Goal: Information Seeking & Learning: Learn about a topic

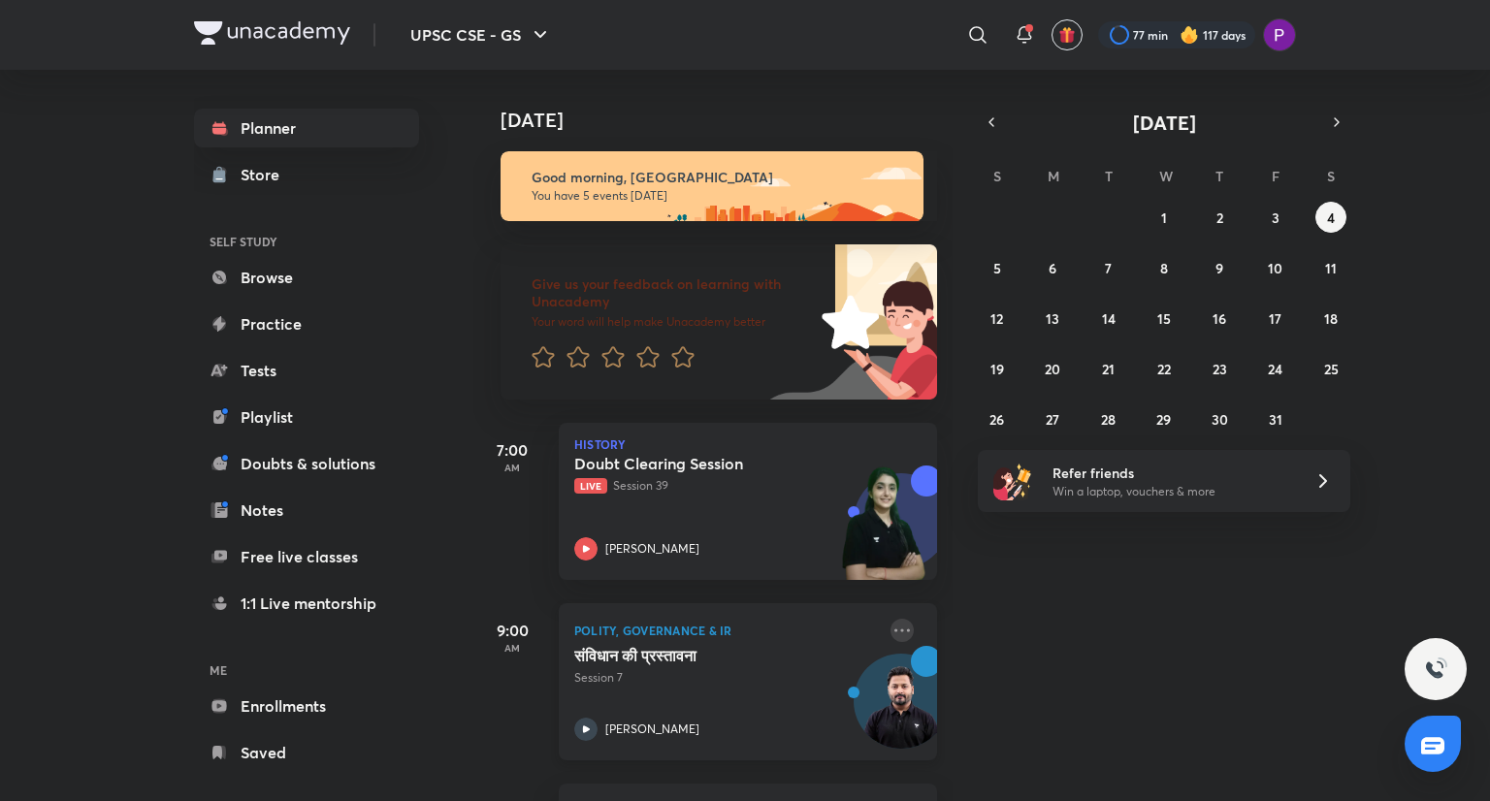
click at [890, 620] on icon at bounding box center [901, 630] width 23 height 23
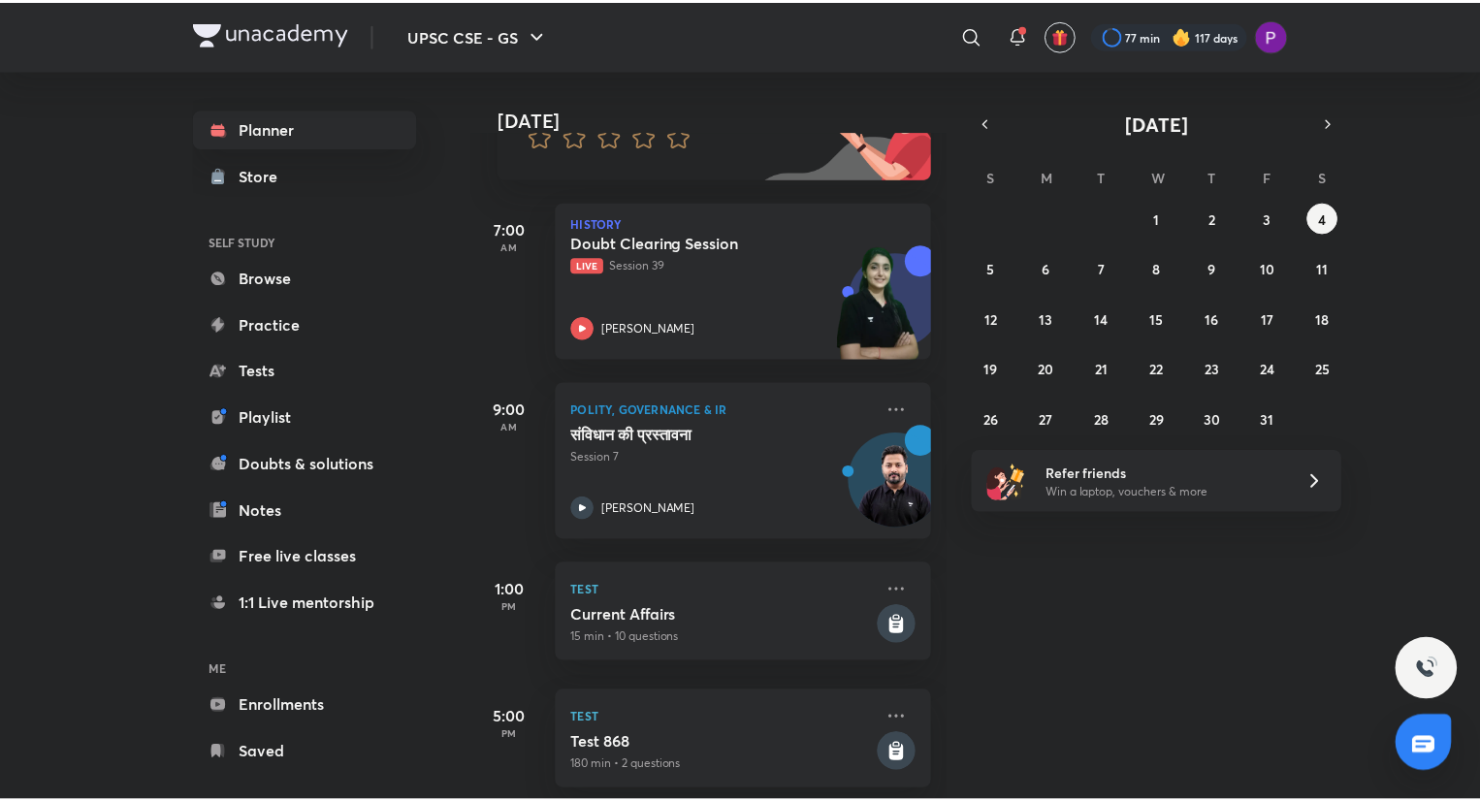
scroll to position [247, 0]
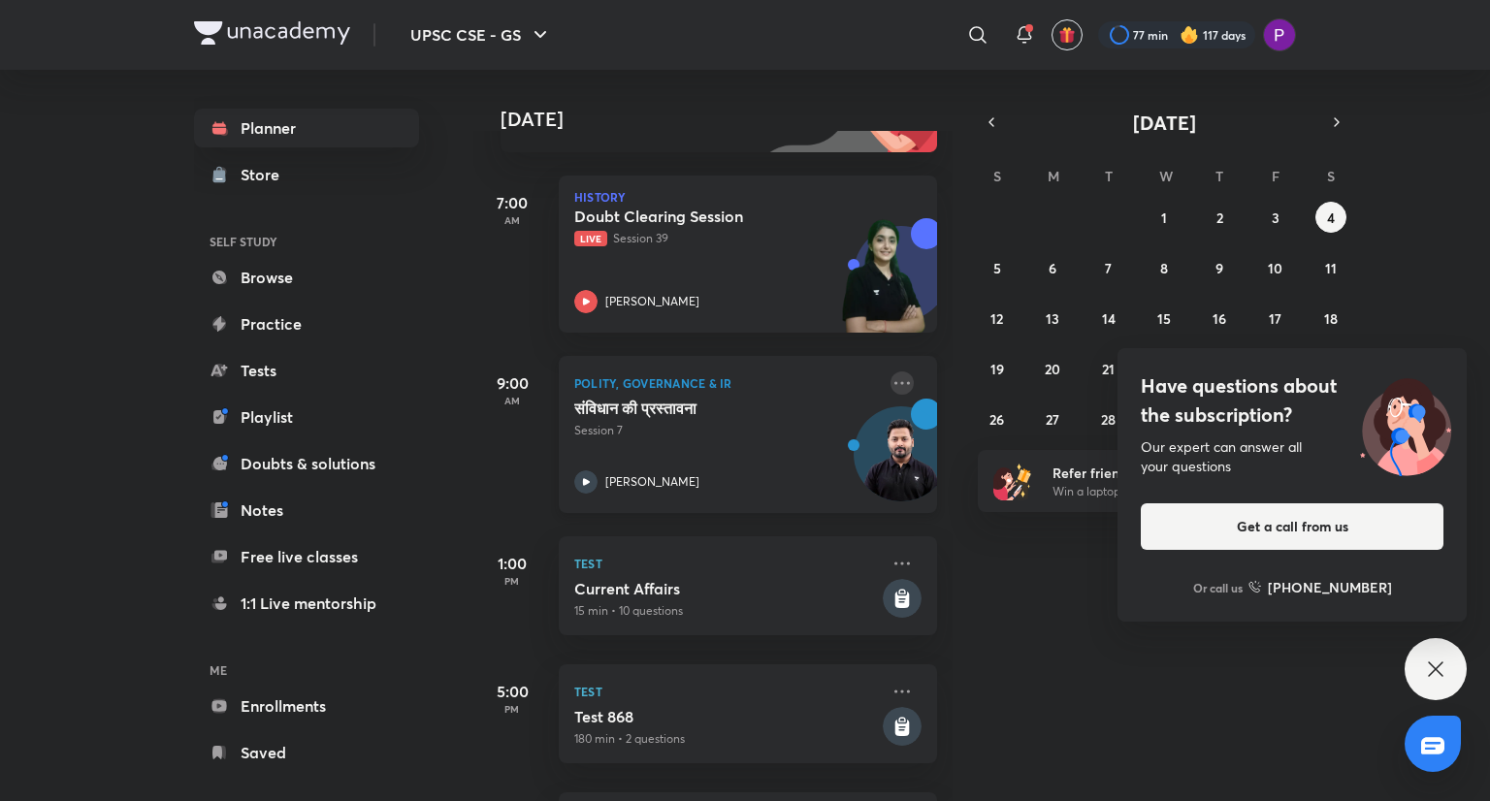
click at [890, 380] on icon at bounding box center [901, 382] width 23 height 23
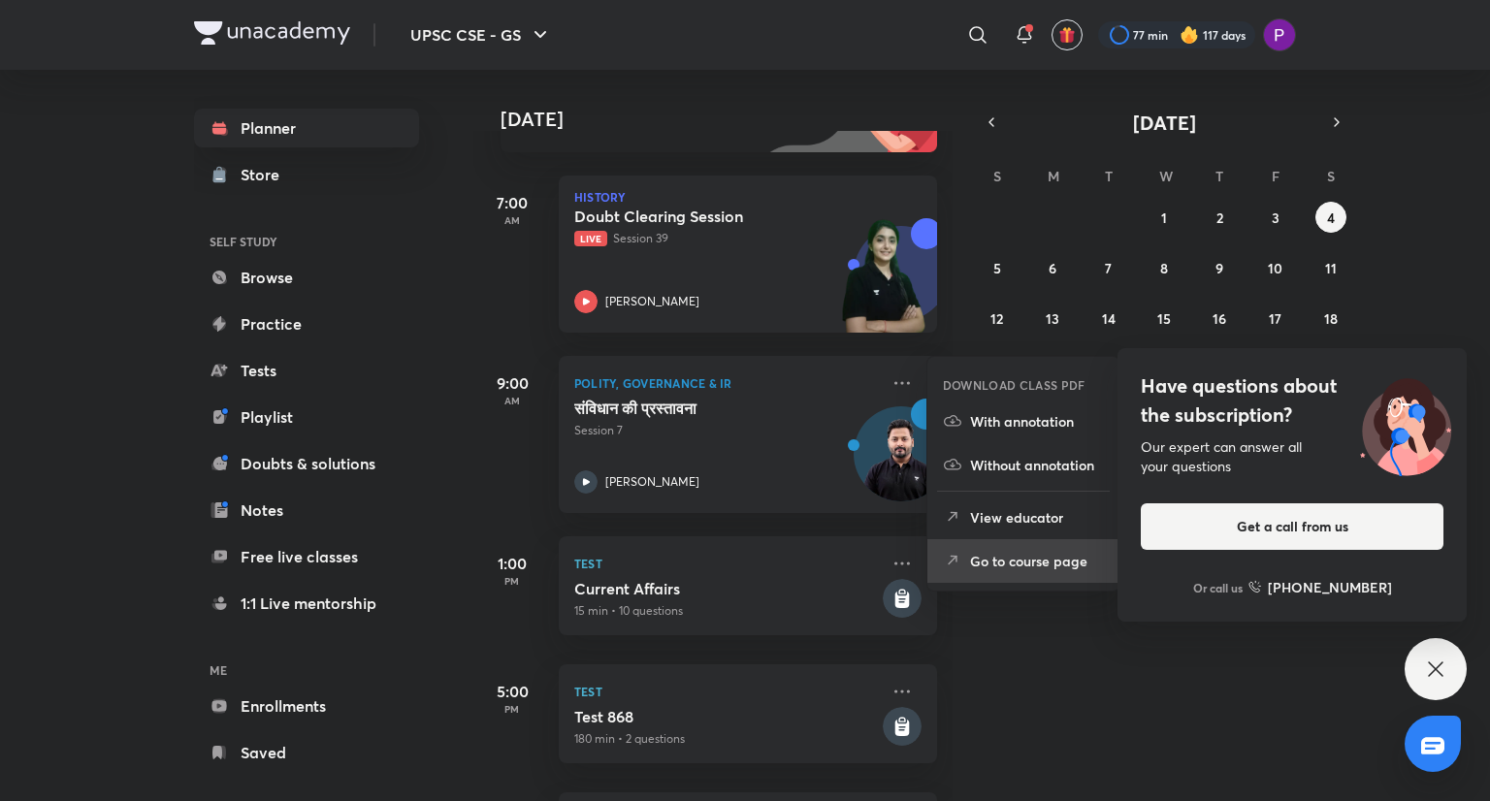
click at [1032, 561] on p "Go to course page" at bounding box center [1037, 561] width 134 height 20
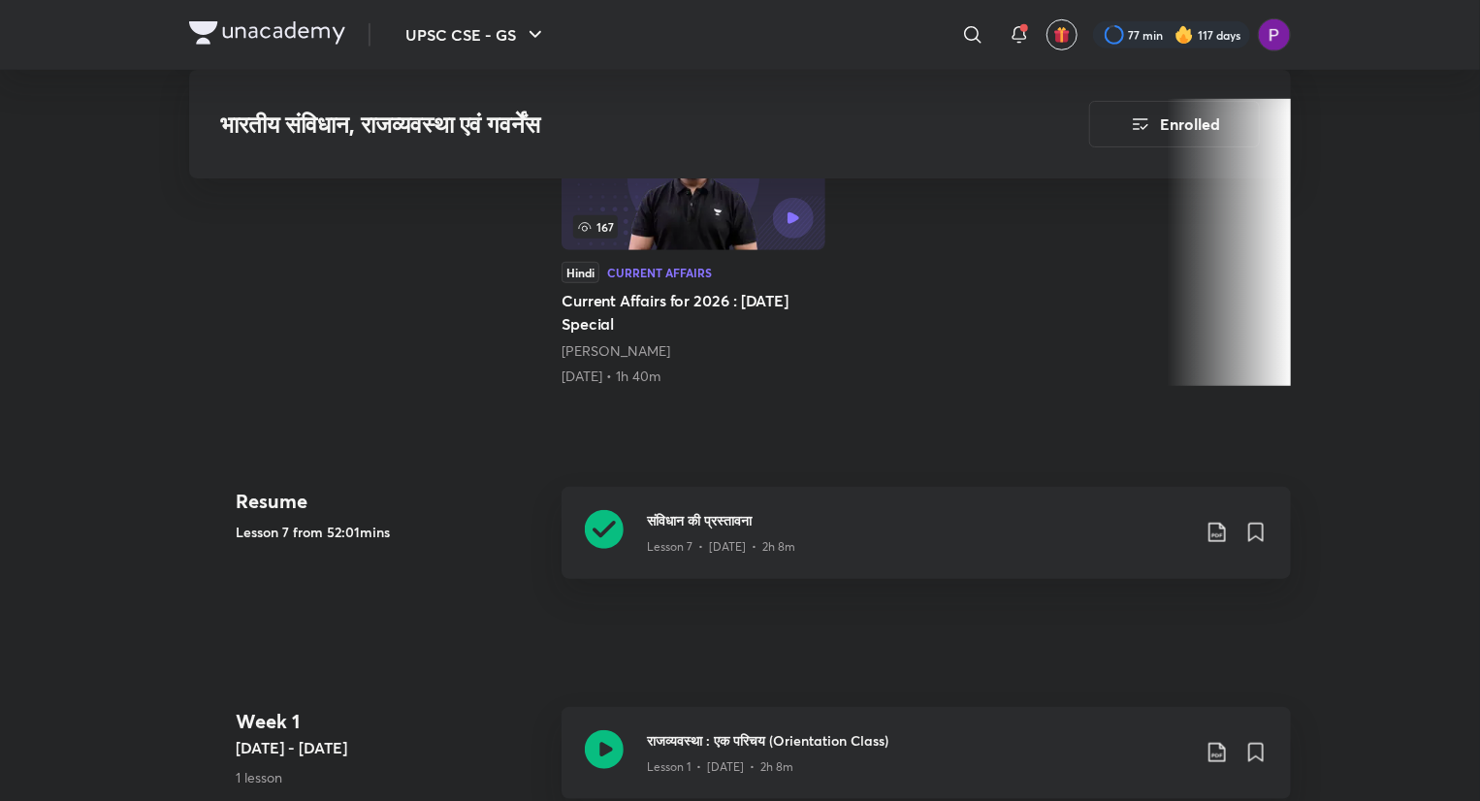
scroll to position [623, 0]
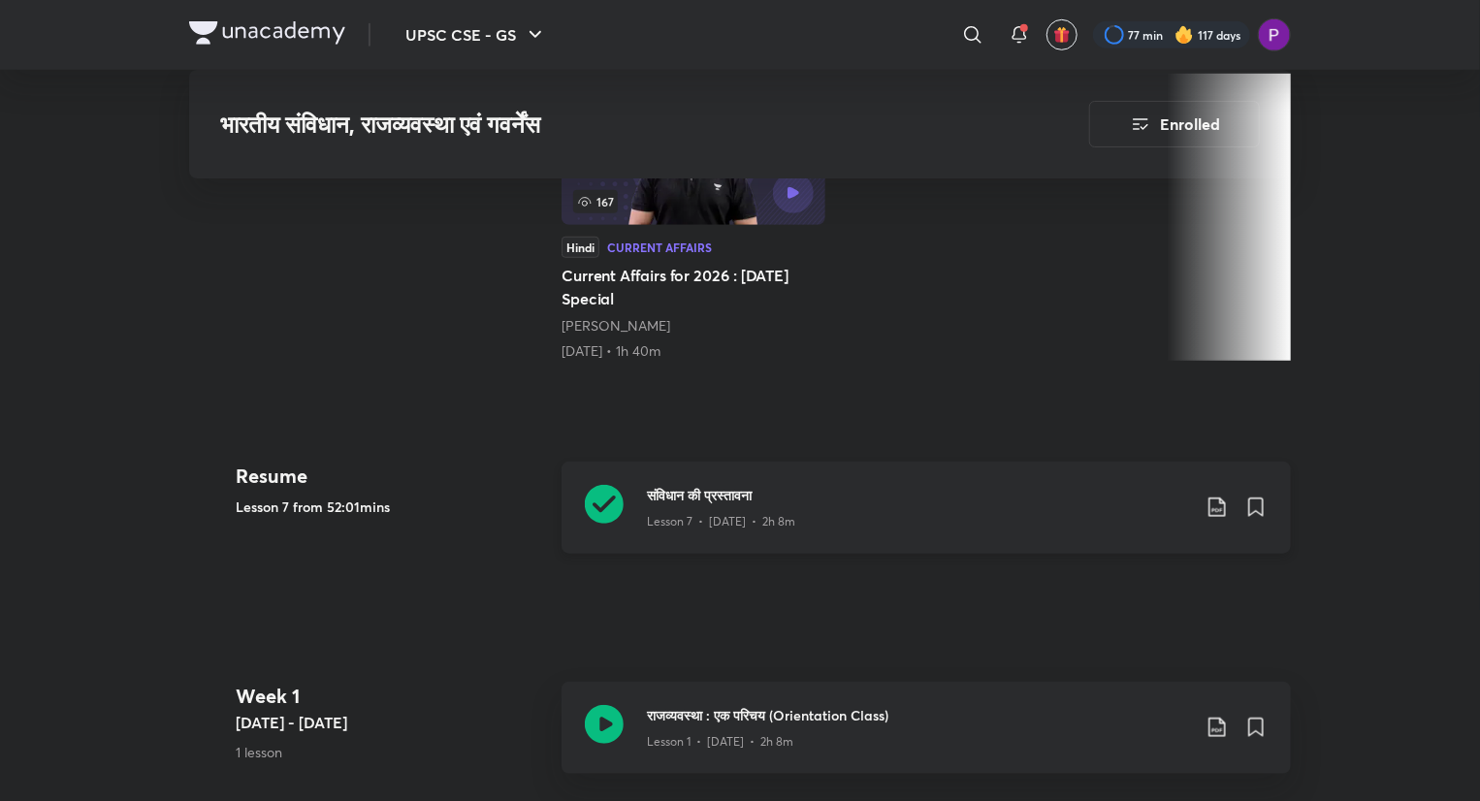
click at [786, 506] on div "Lesson 7 • Apr 21 • 2h 8m" at bounding box center [918, 517] width 543 height 25
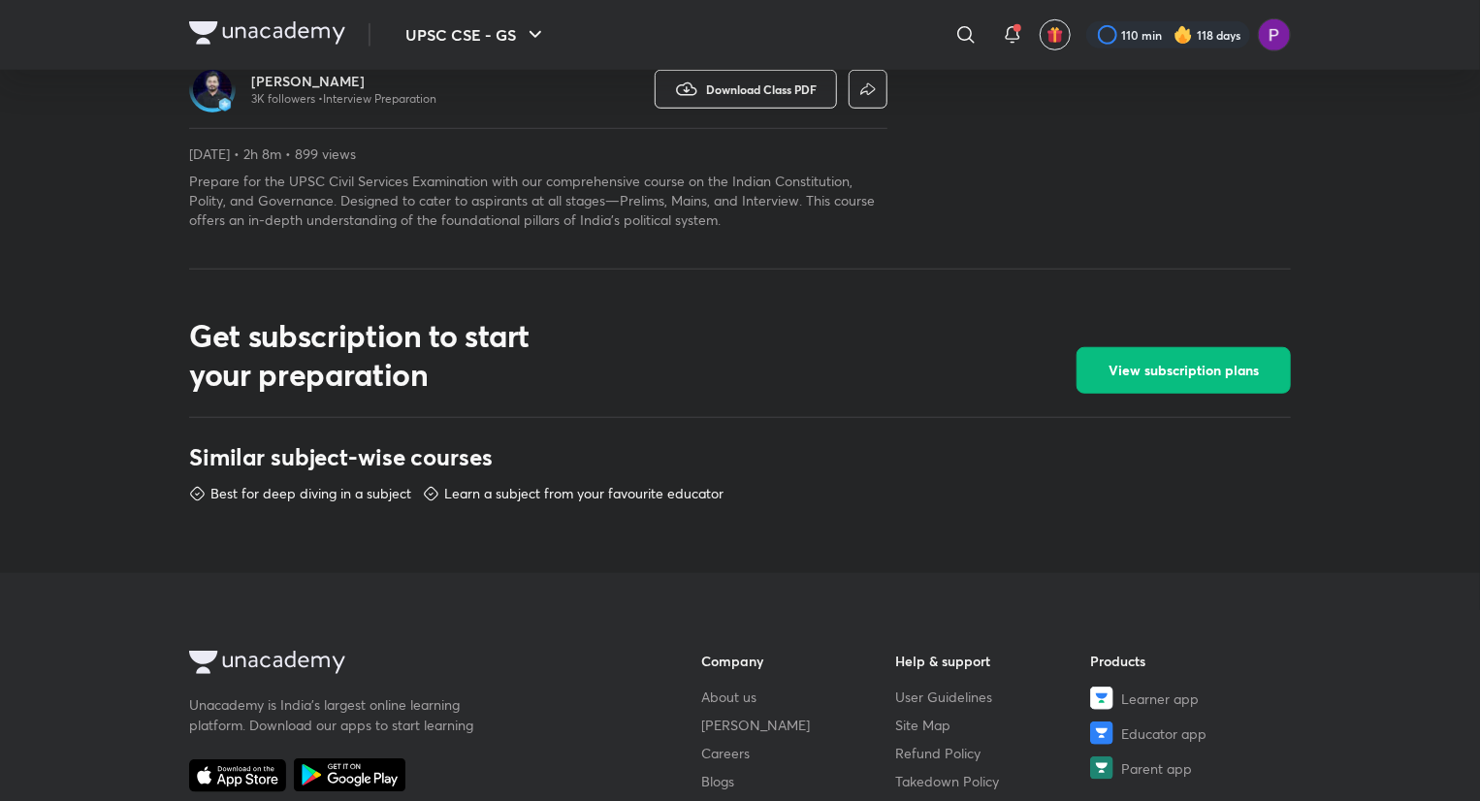
click at [172, 150] on div "UPSC CSE - GS ​ 110 min 118 days UPSC CSE - GS भारतीय संविधान, राजव्यवस्था एवं …" at bounding box center [740, 298] width 1480 height 1842
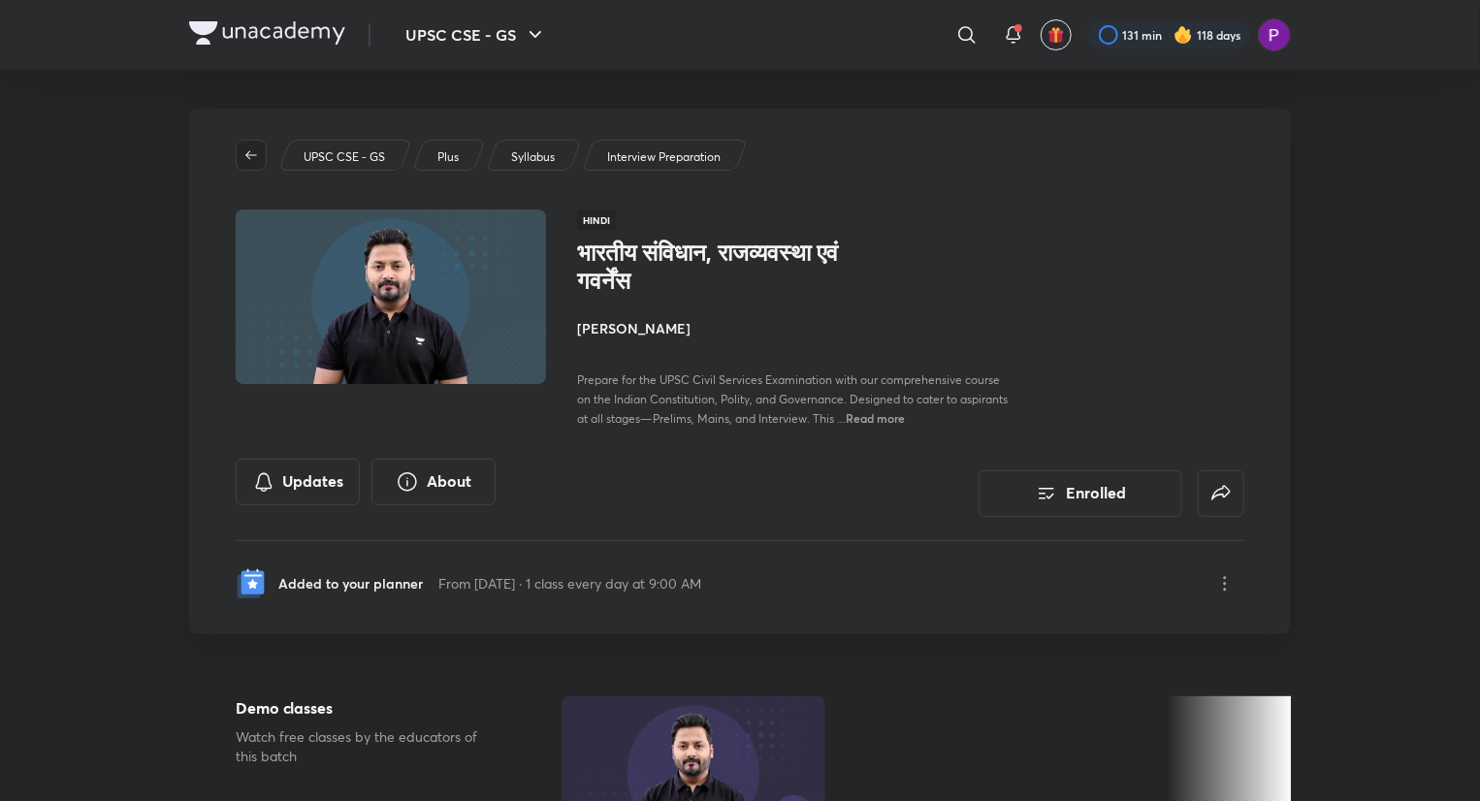
click at [248, 152] on icon "button" at bounding box center [251, 154] width 12 height 9
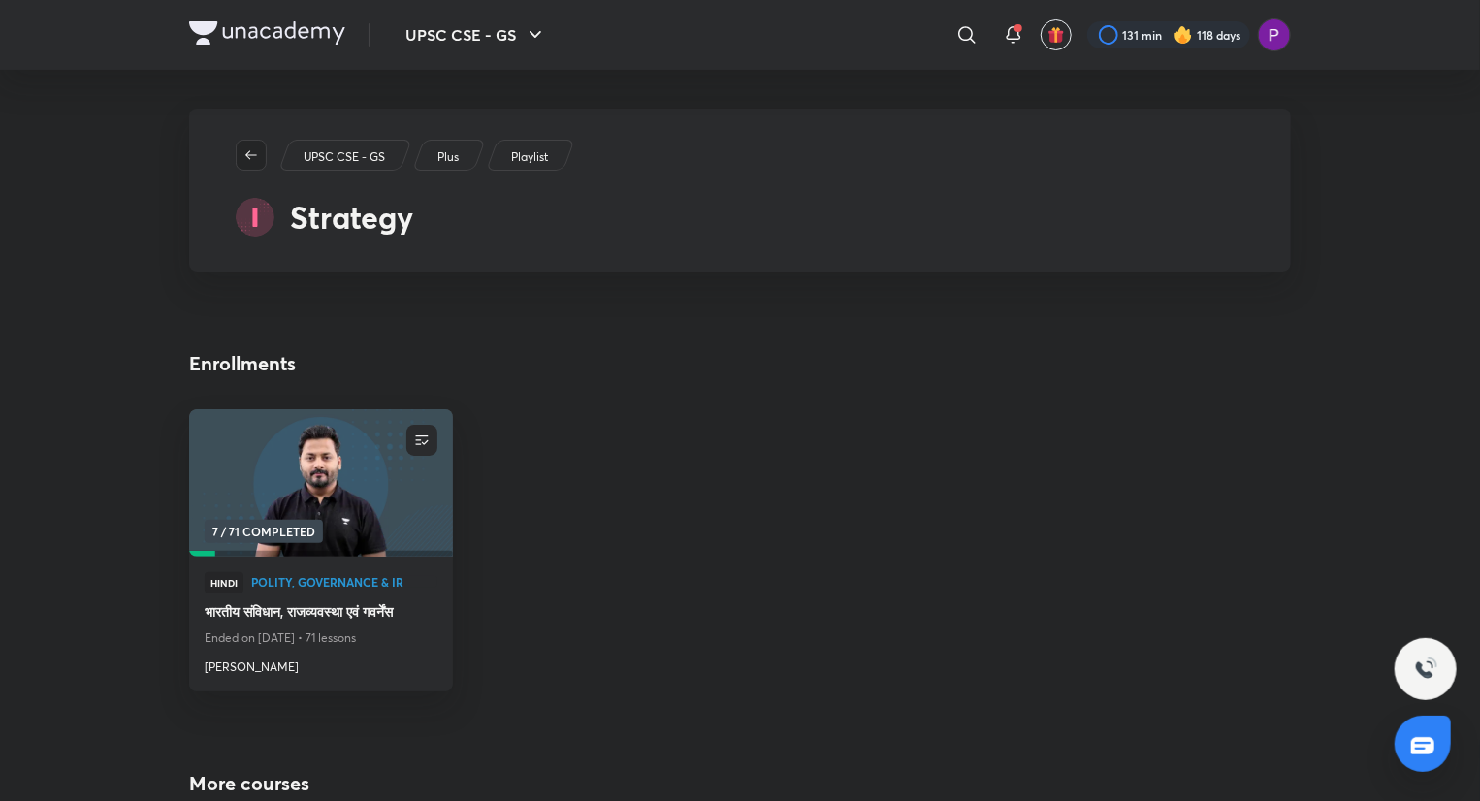
click at [251, 156] on icon "button" at bounding box center [251, 155] width 16 height 16
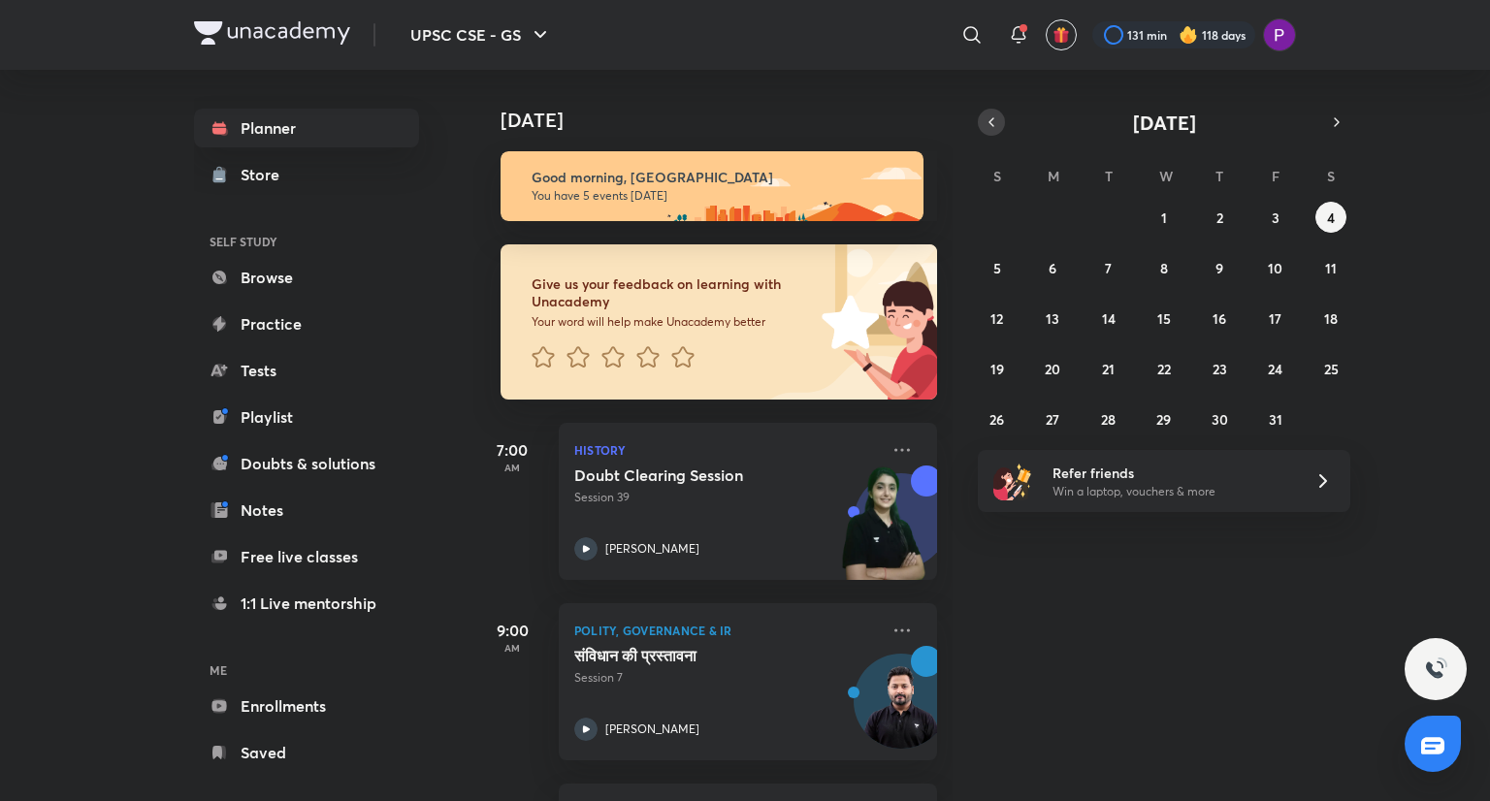
click at [989, 123] on icon "button" at bounding box center [991, 122] width 4 height 8
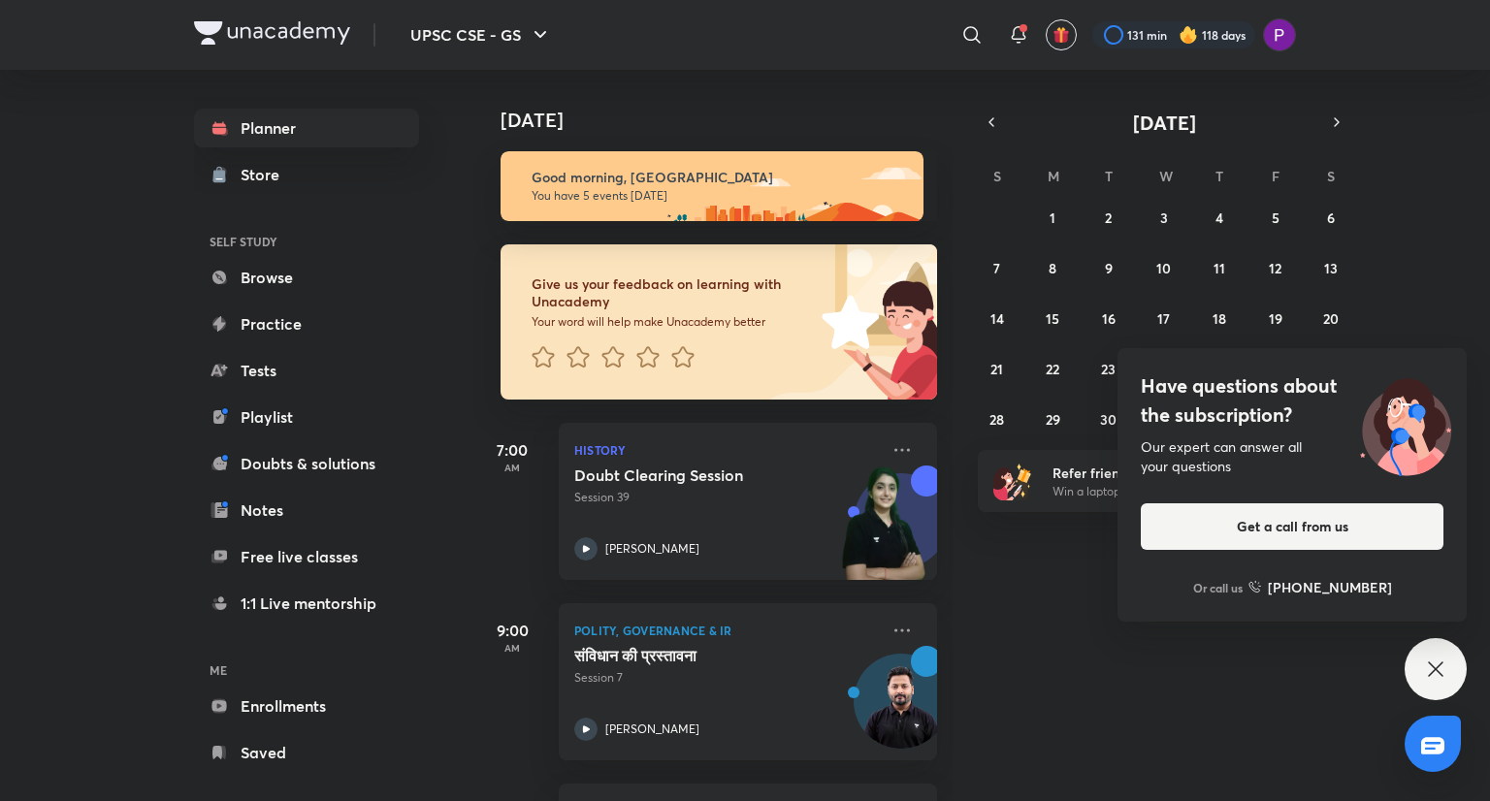
click at [1440, 660] on icon at bounding box center [1435, 668] width 23 height 23
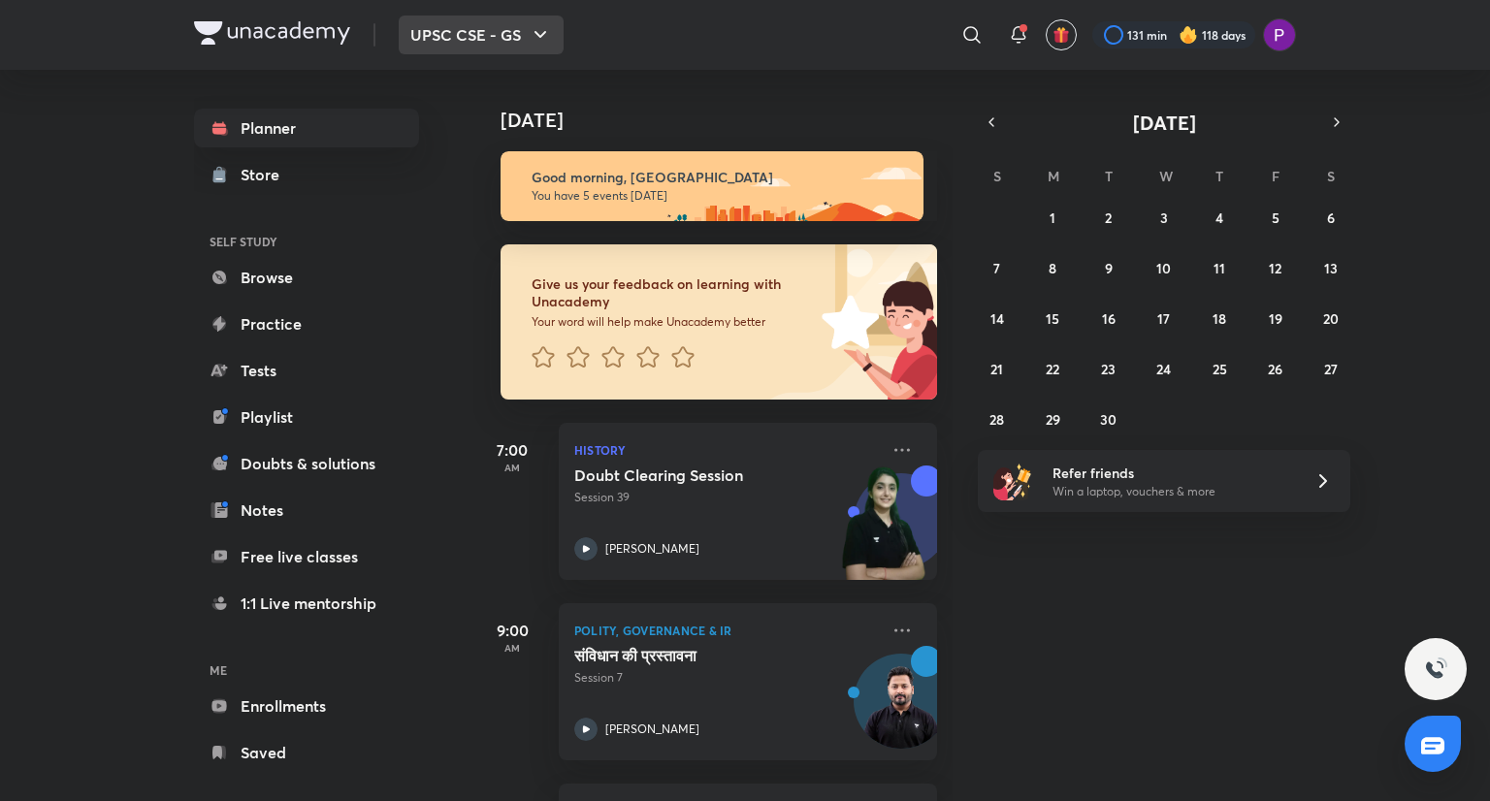
click at [481, 40] on button "UPSC CSE - GS" at bounding box center [481, 35] width 165 height 39
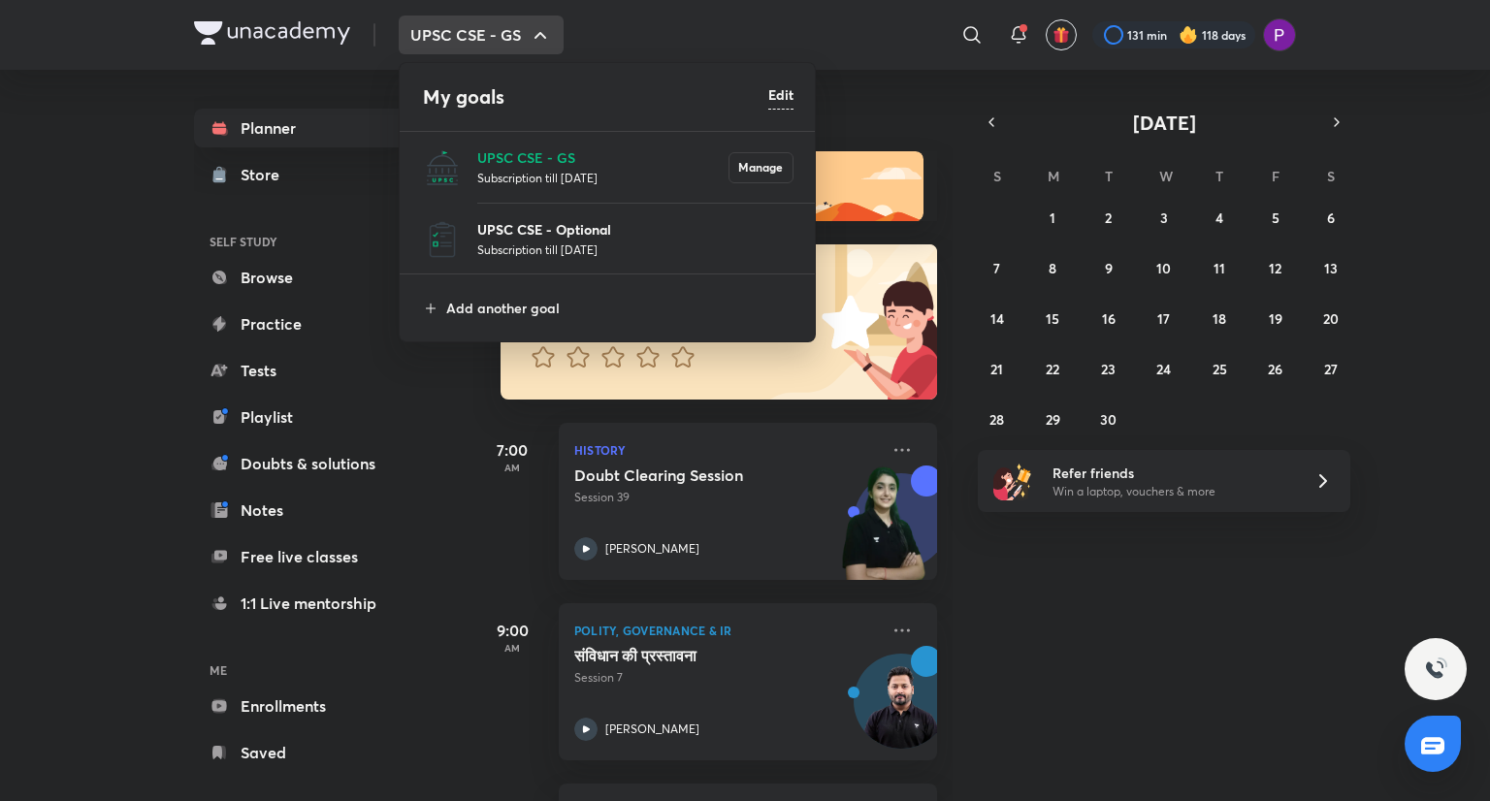
click at [561, 230] on p "UPSC CSE - Optional" at bounding box center [635, 229] width 316 height 20
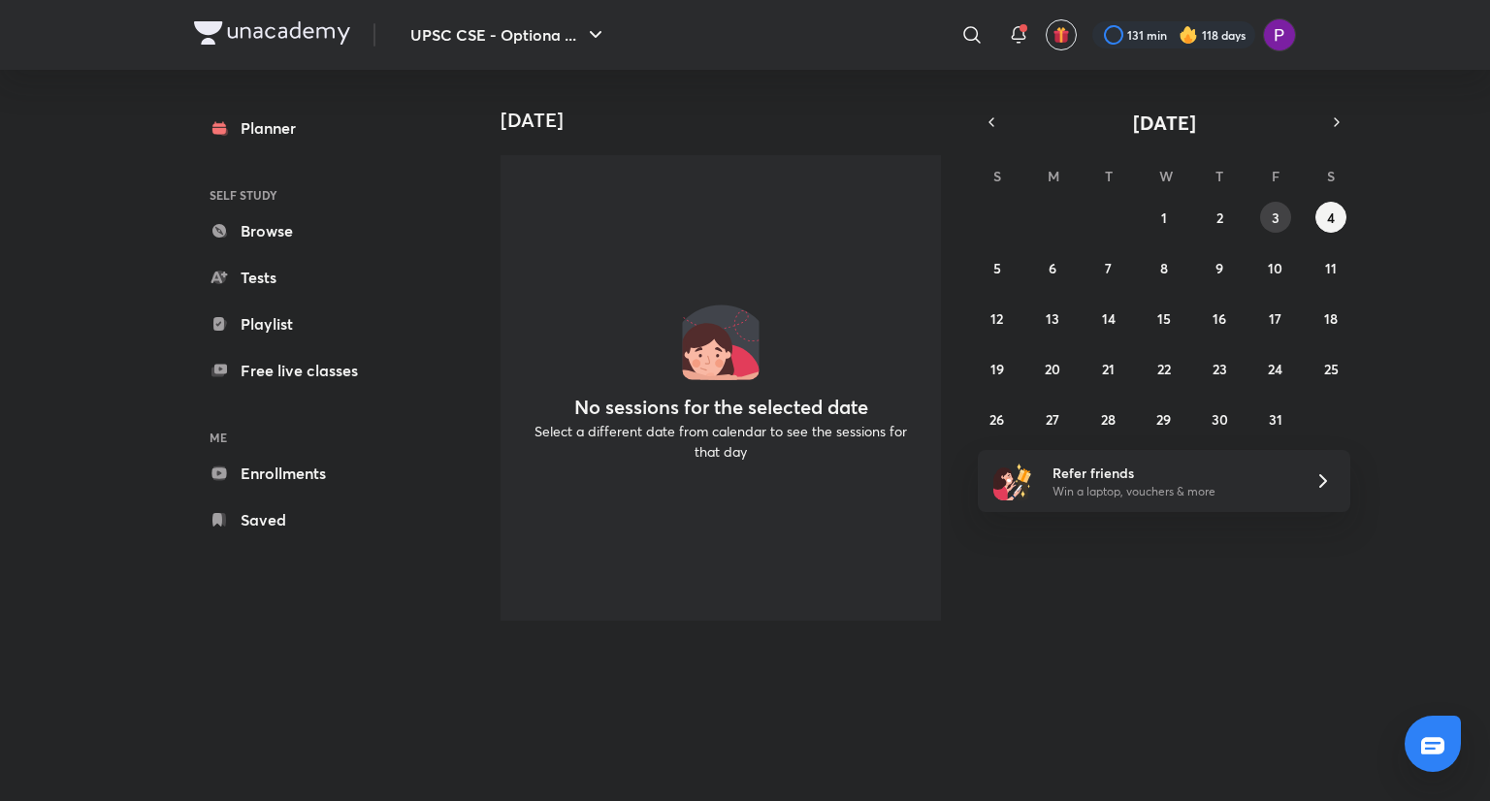
click at [1276, 220] on abbr "3" at bounding box center [1275, 217] width 8 height 18
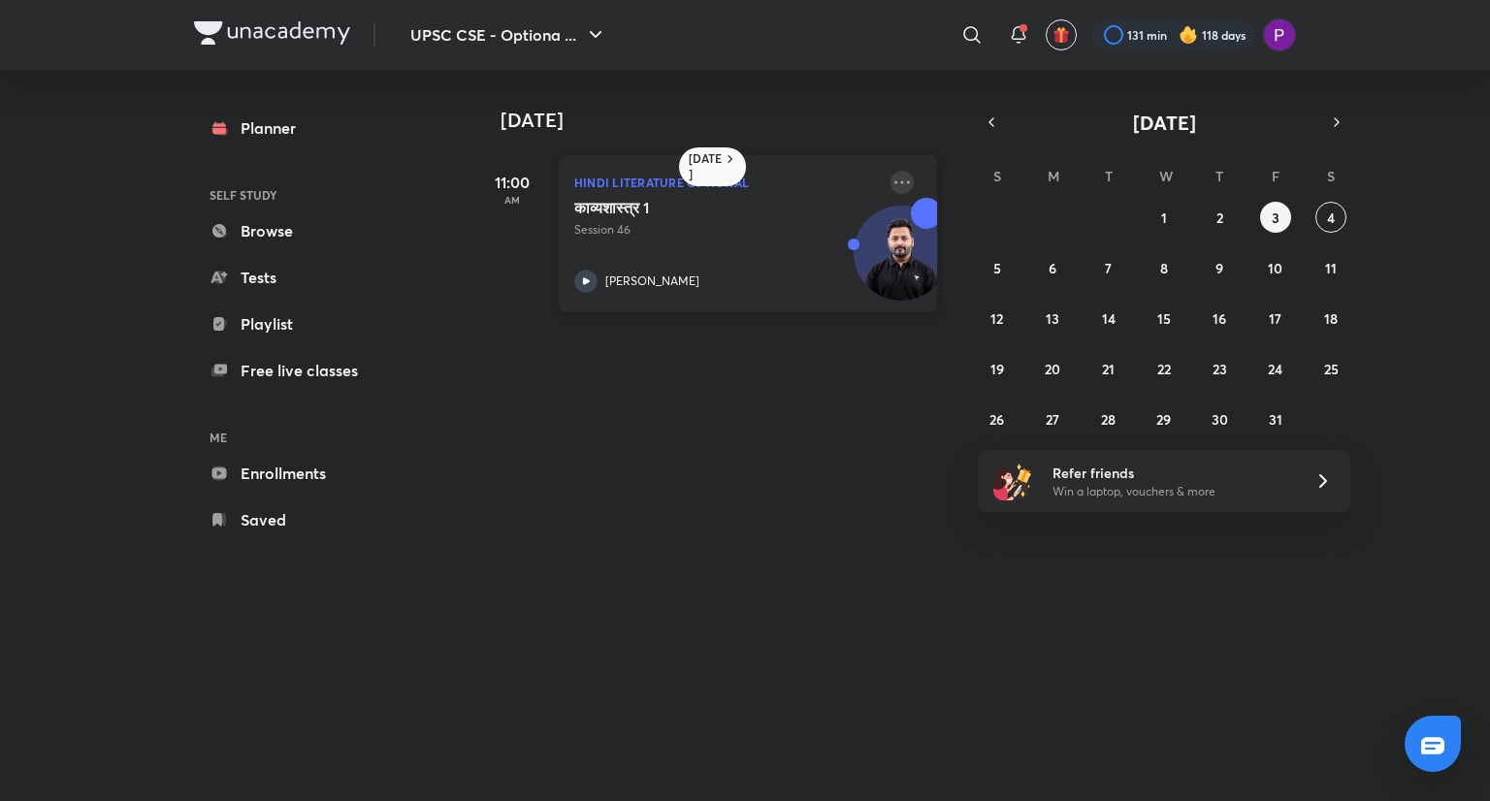
click at [893, 179] on icon at bounding box center [901, 182] width 23 height 23
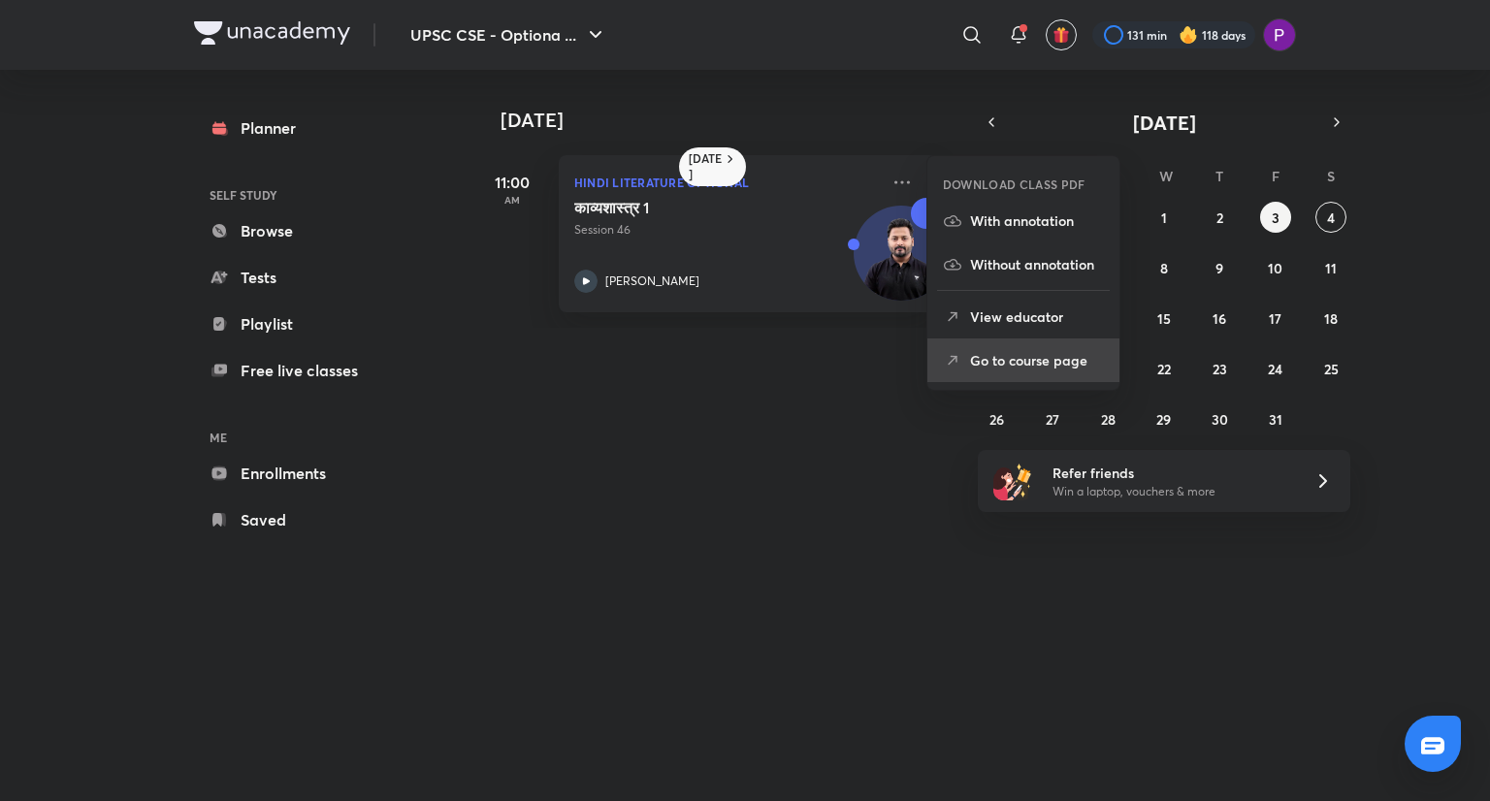
click at [989, 350] on p "Go to course page" at bounding box center [1037, 360] width 134 height 20
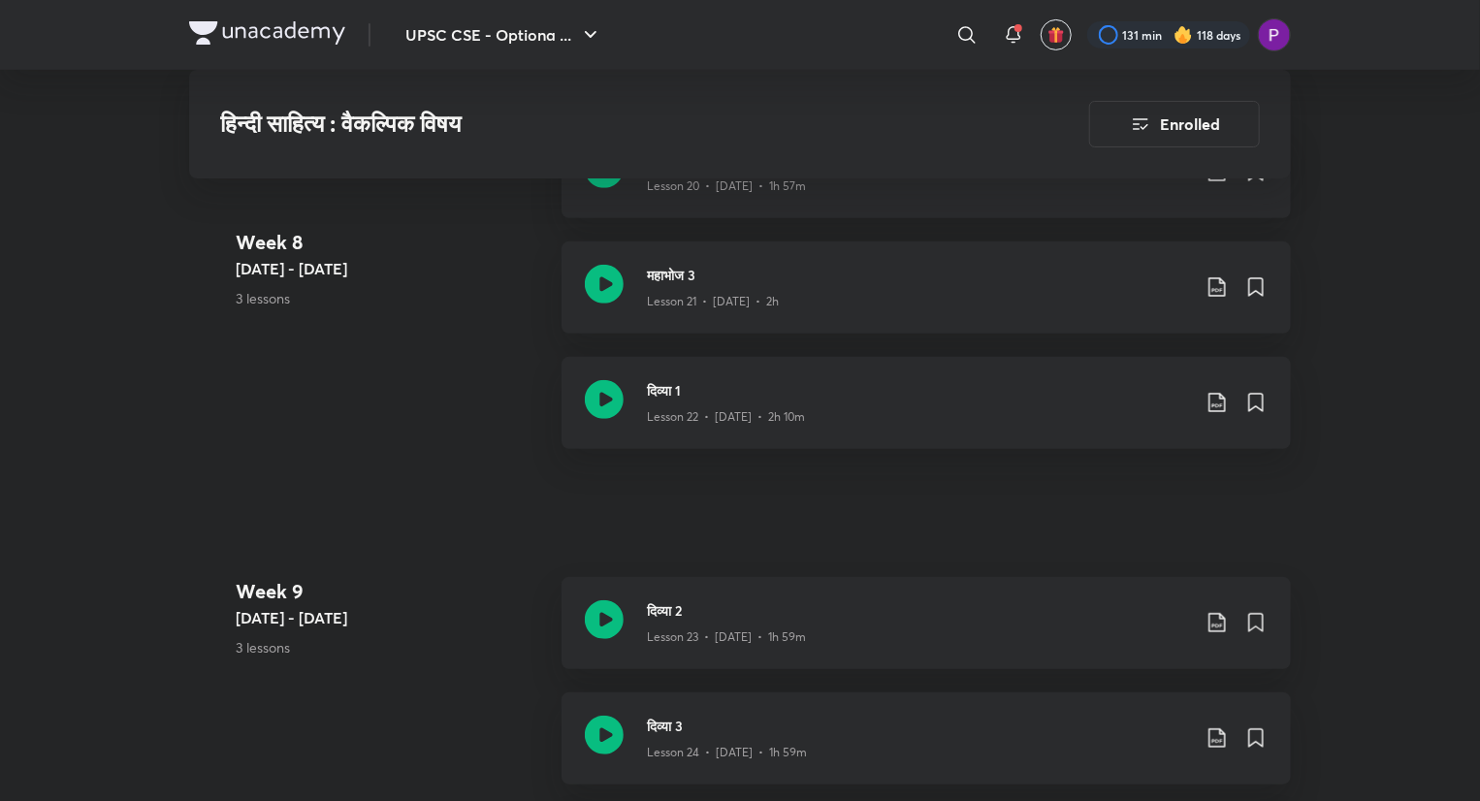
scroll to position [4011, 0]
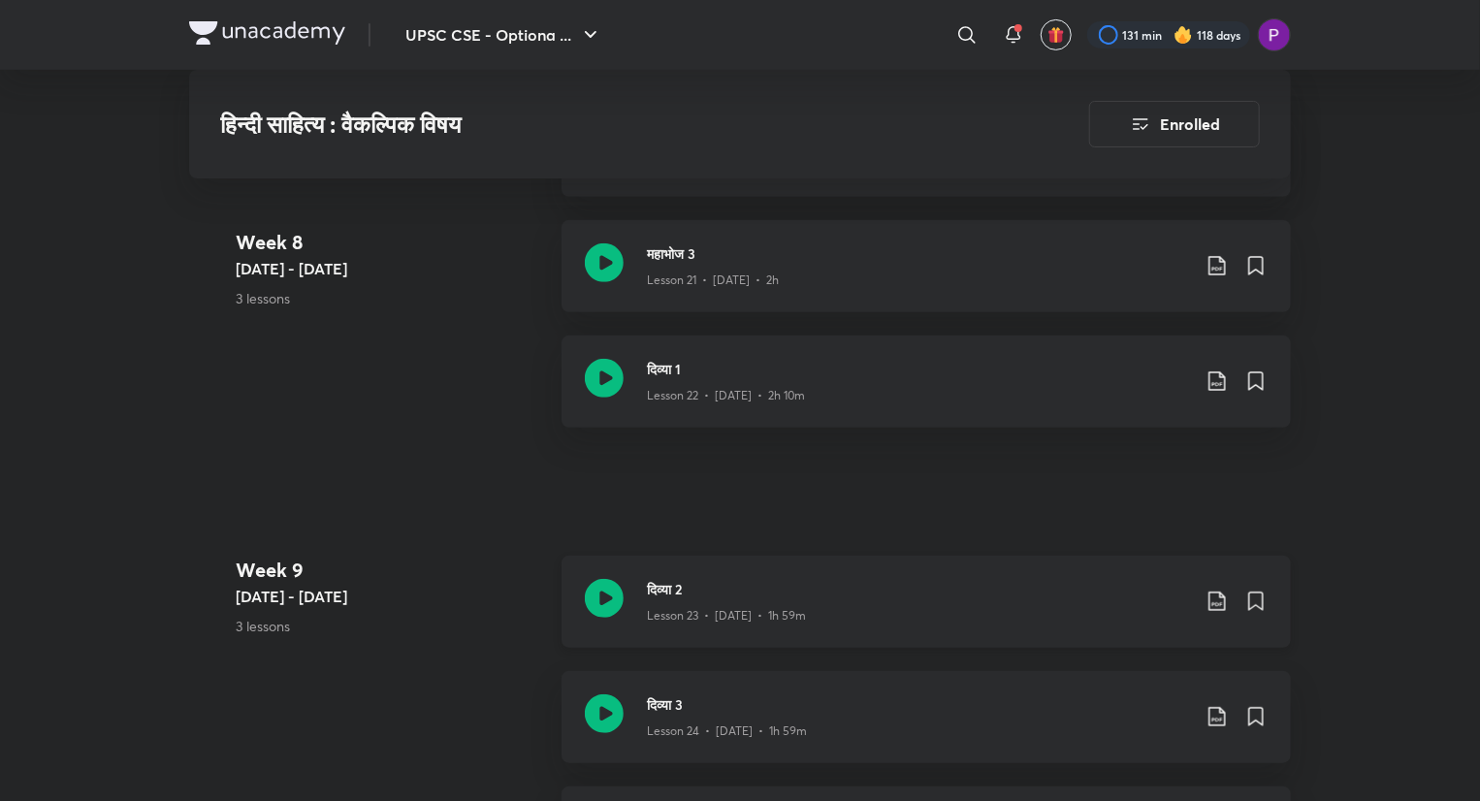
click at [839, 594] on h3 "दिव्या 2" at bounding box center [918, 589] width 543 height 20
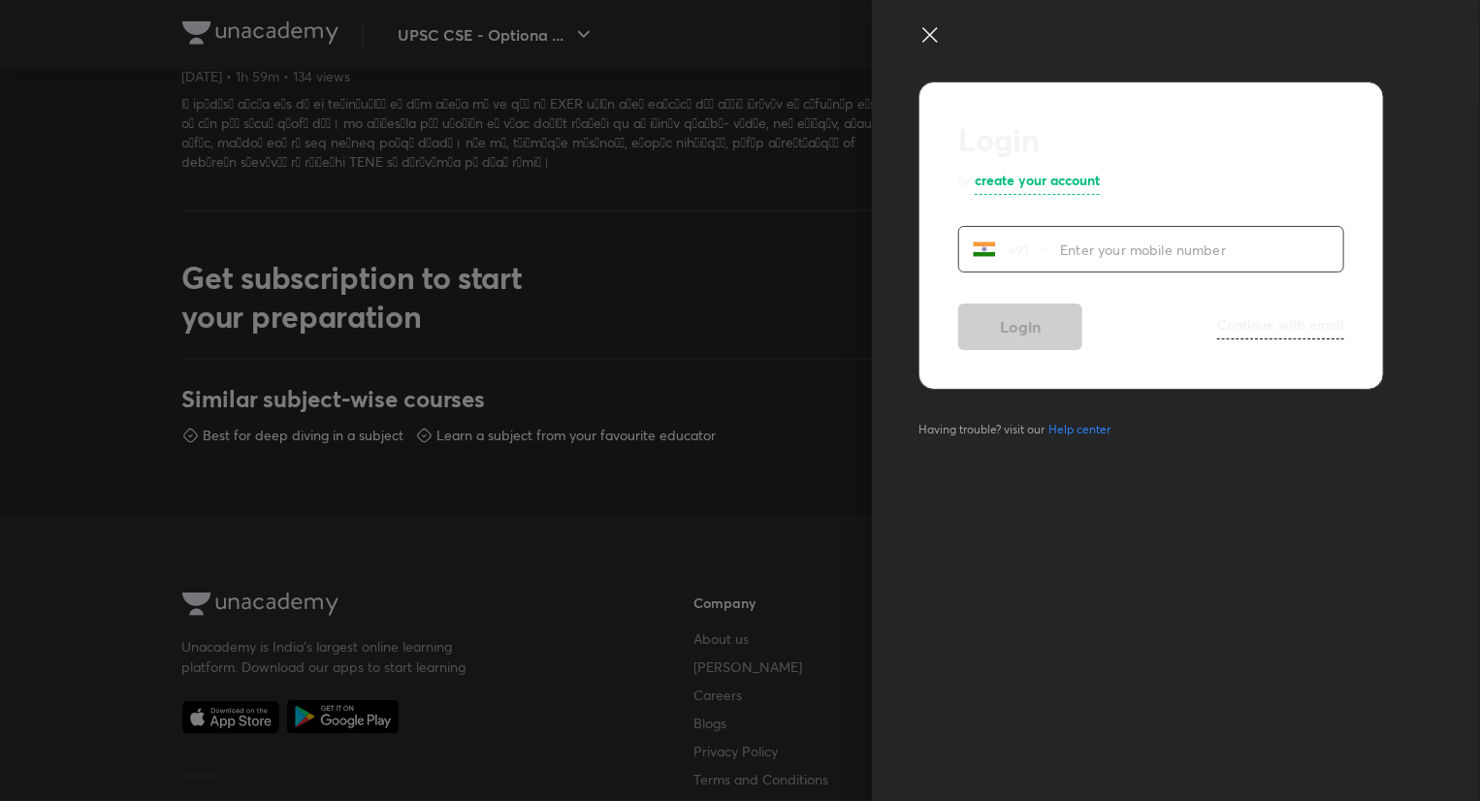
scroll to position [1059, 0]
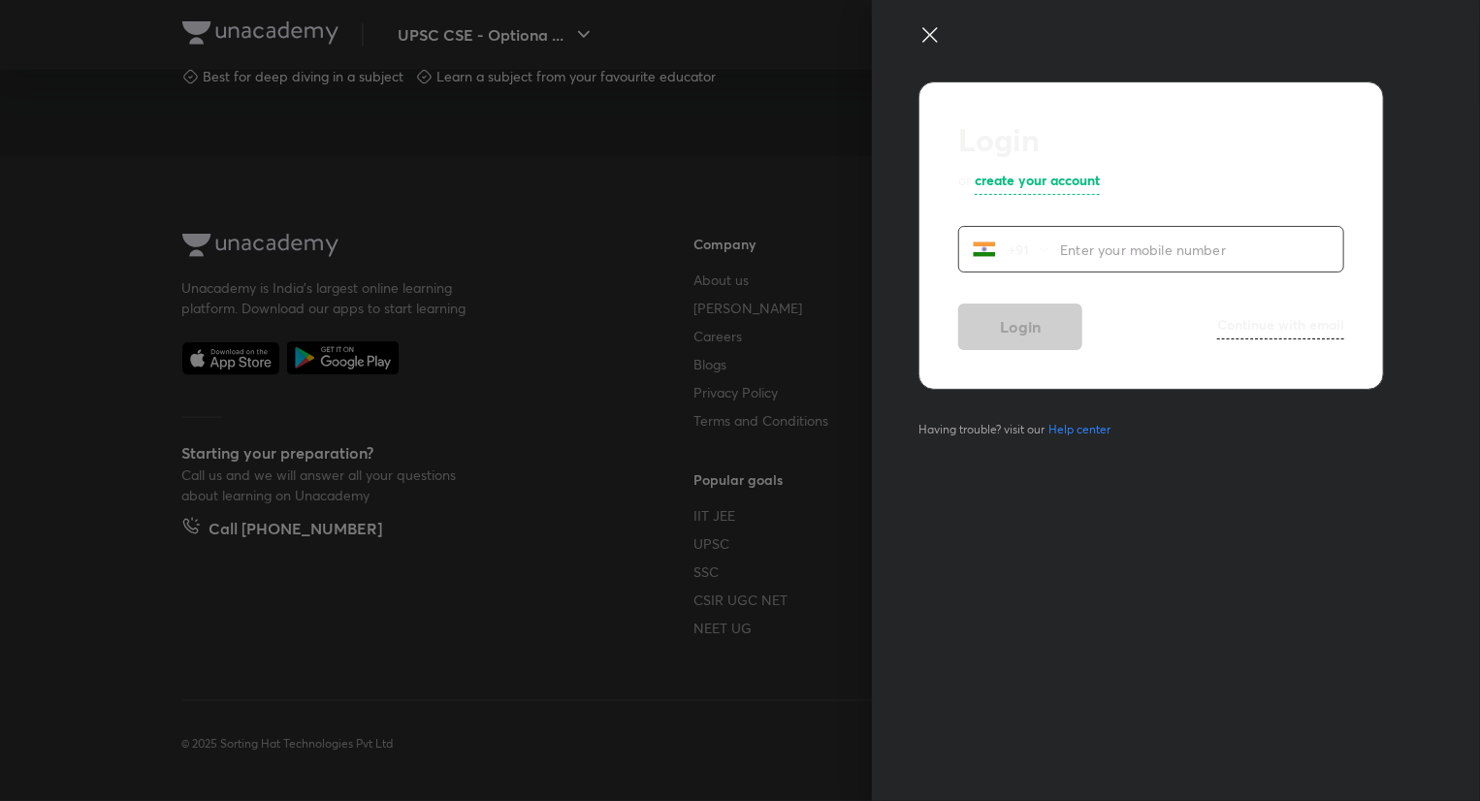
click at [320, 74] on div at bounding box center [740, 400] width 1480 height 801
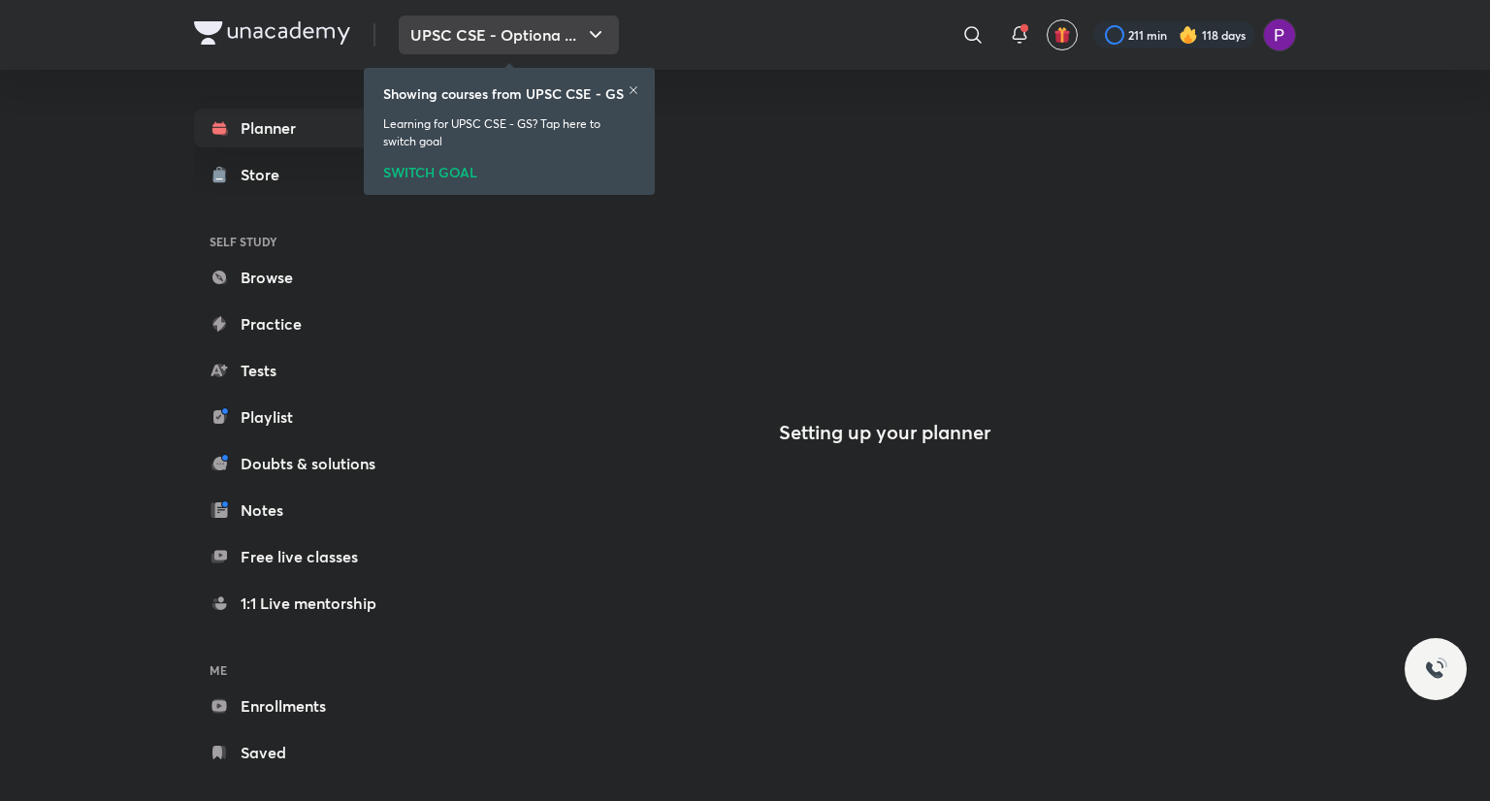
click at [553, 31] on button "UPSC CSE - Optiona ..." at bounding box center [509, 35] width 220 height 39
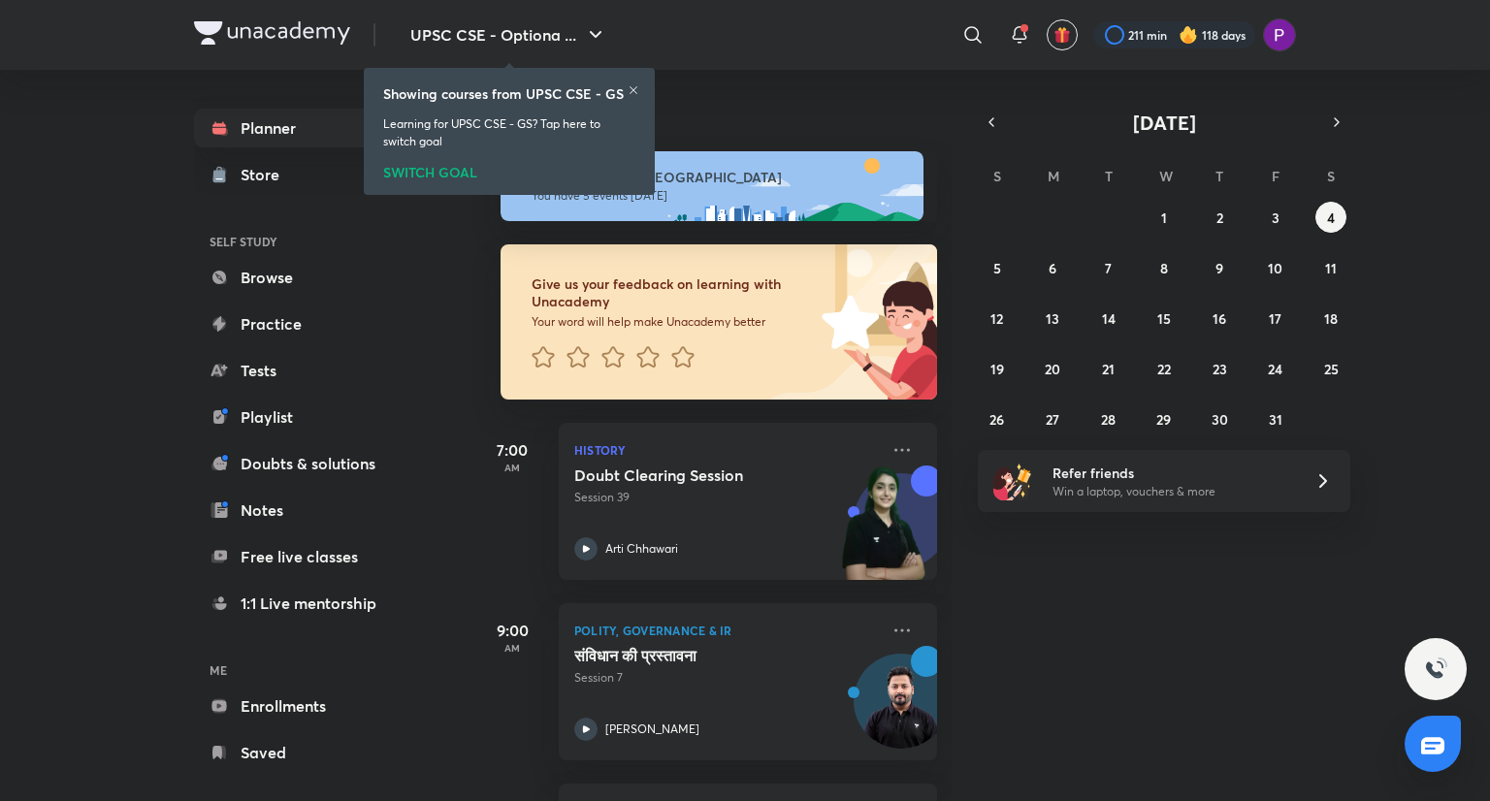
click at [632, 88] on icon at bounding box center [633, 90] width 12 height 12
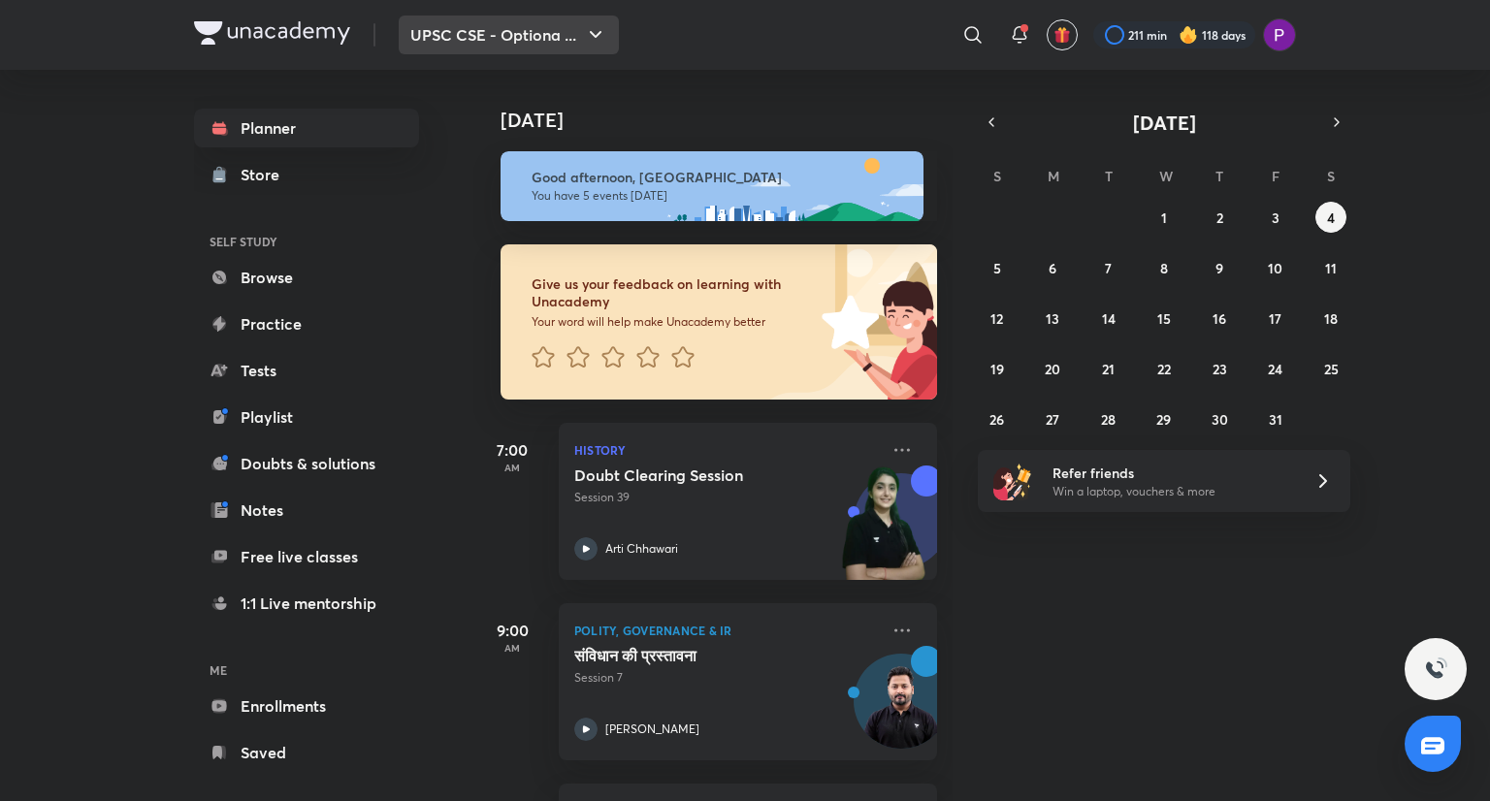
click at [593, 18] on button "UPSC CSE - Optiona ..." at bounding box center [509, 35] width 220 height 39
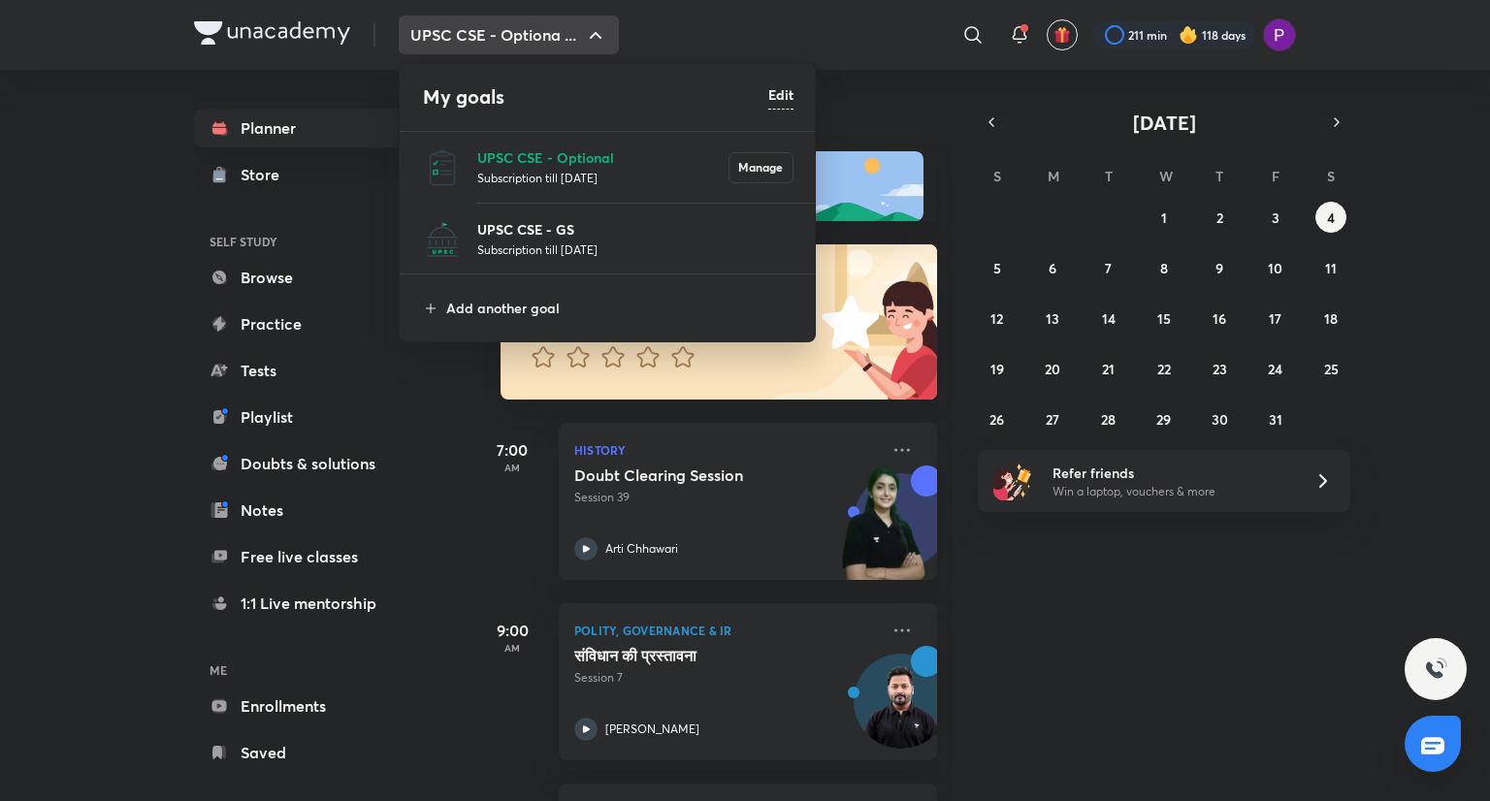
click at [582, 237] on p "UPSC CSE - GS" at bounding box center [635, 229] width 316 height 20
